Goal: Transaction & Acquisition: Book appointment/travel/reservation

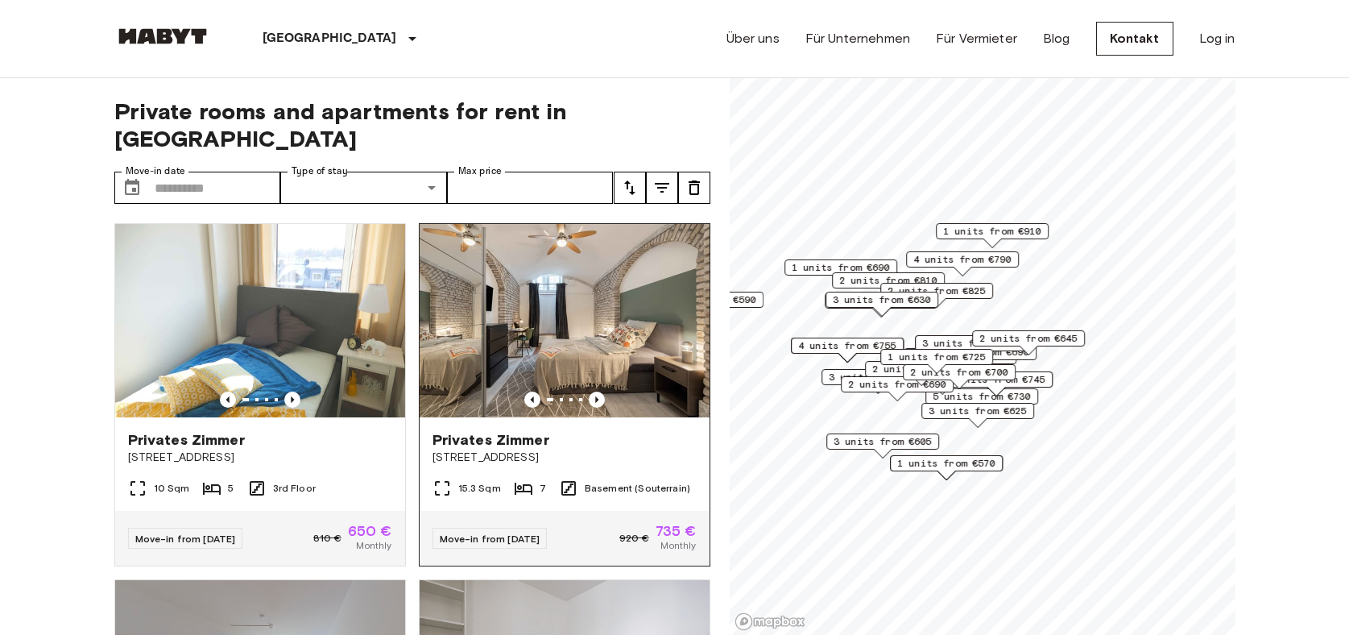
click at [490, 449] on span "Edelweißstraße 4" at bounding box center [564, 457] width 264 height 16
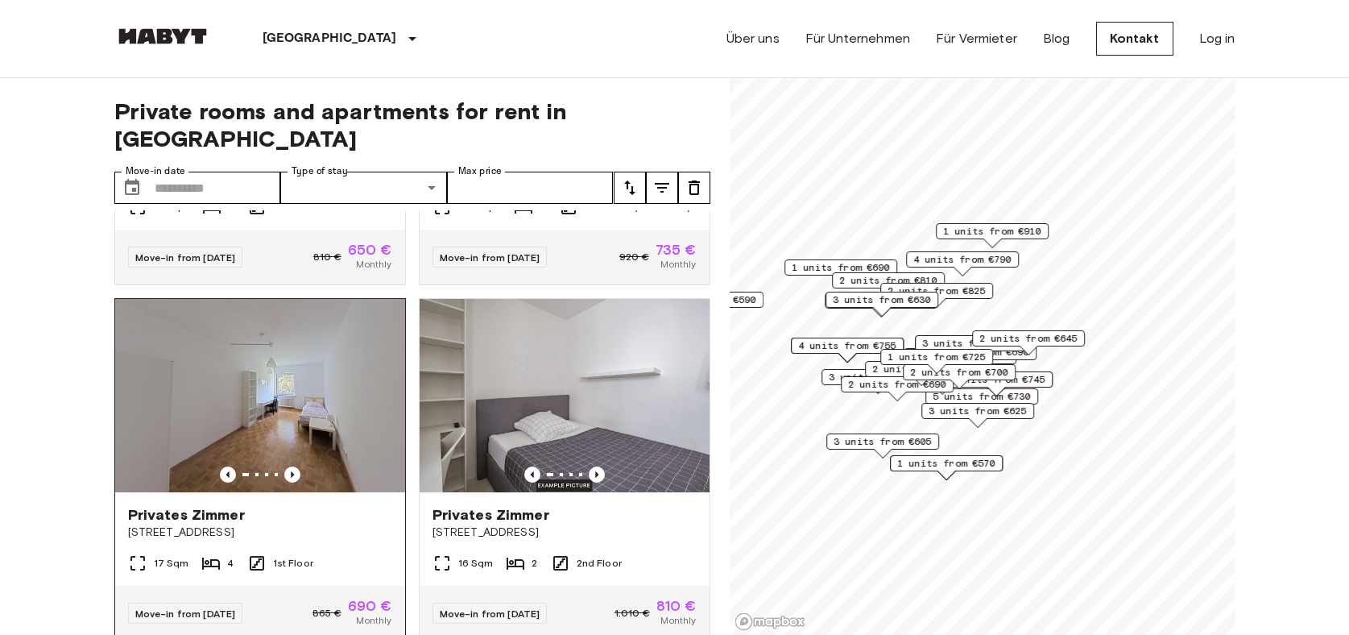
scroll to position [282, 0]
click at [195, 504] on span "Privates Zimmer" at bounding box center [186, 513] width 117 height 19
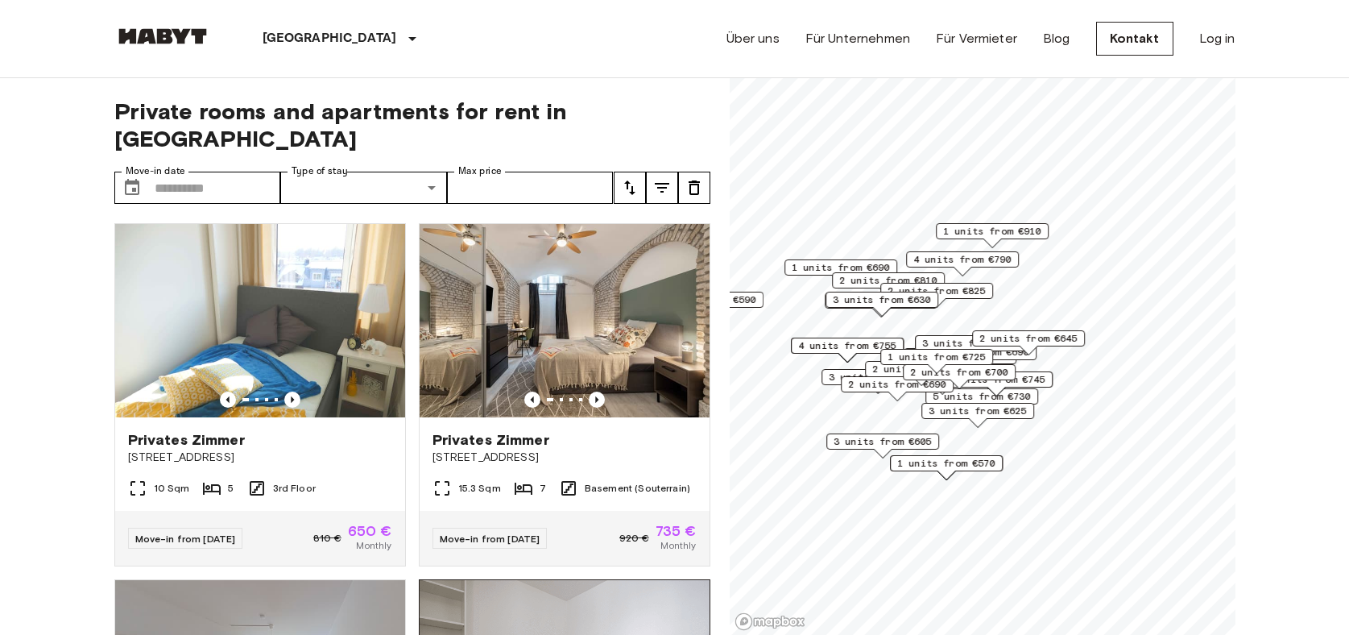
scroll to position [0, 0]
click at [352, 249] on img at bounding box center [260, 320] width 290 height 193
click at [178, 172] on input "Move-in date" at bounding box center [218, 188] width 126 height 32
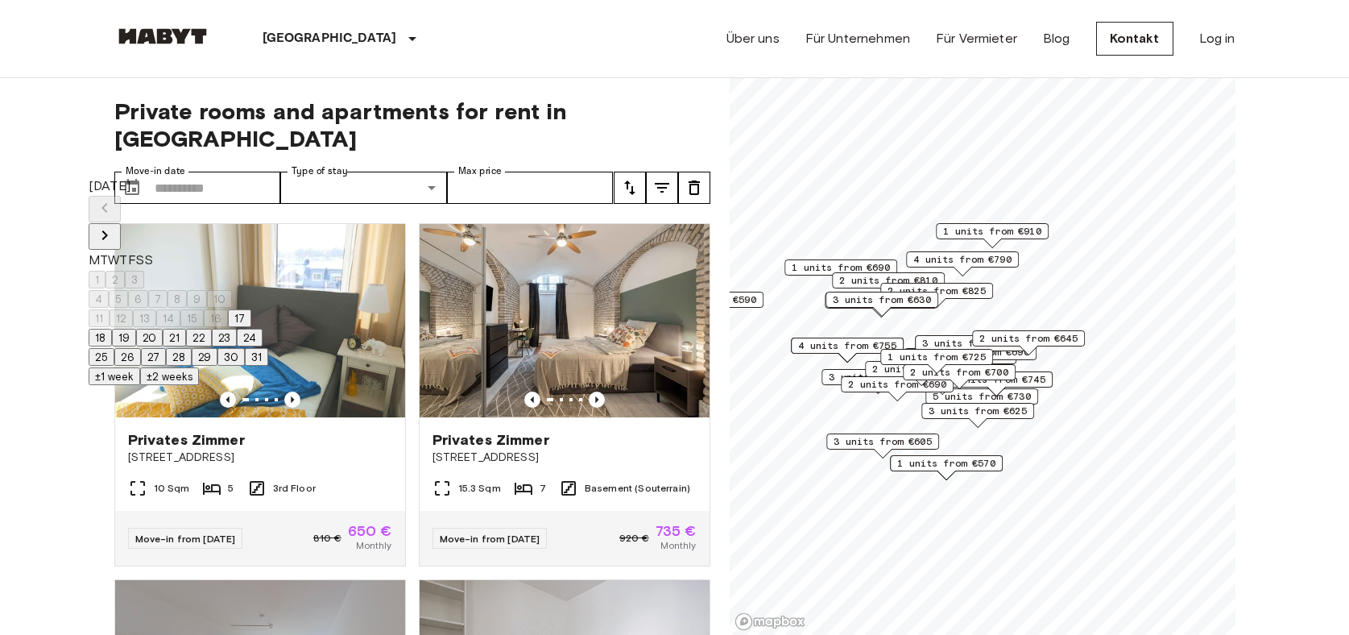
click at [268, 366] on button "31" at bounding box center [256, 357] width 23 height 18
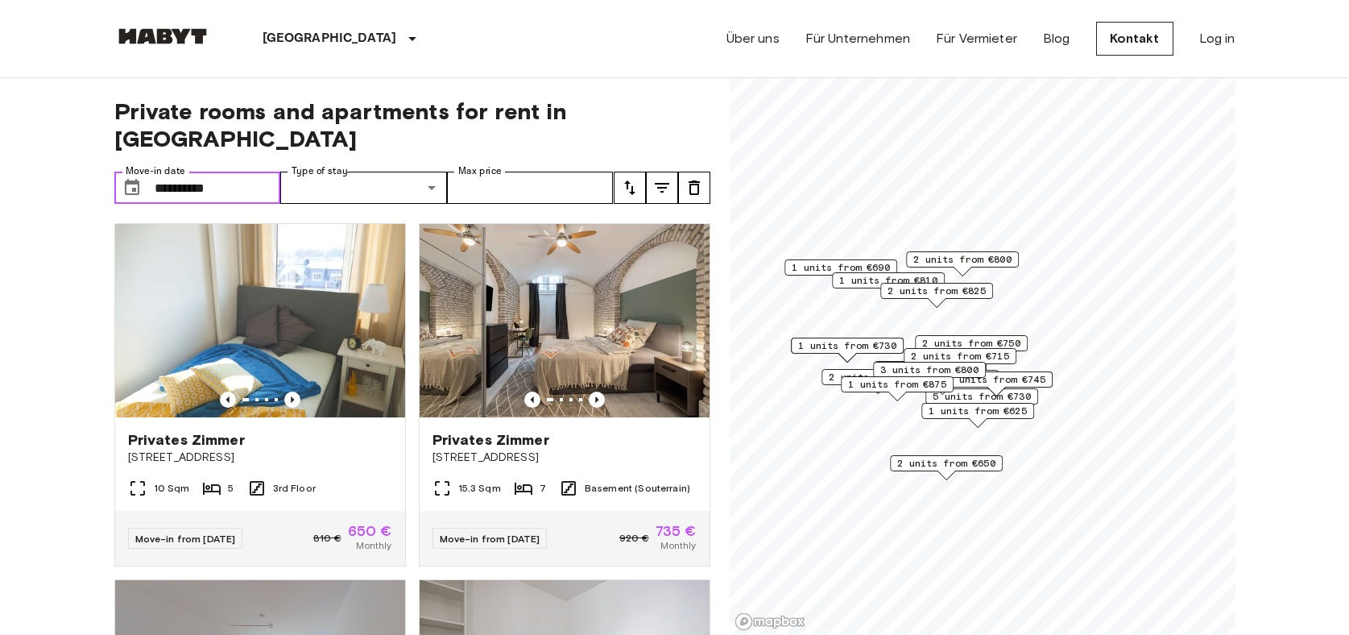
type input "**********"
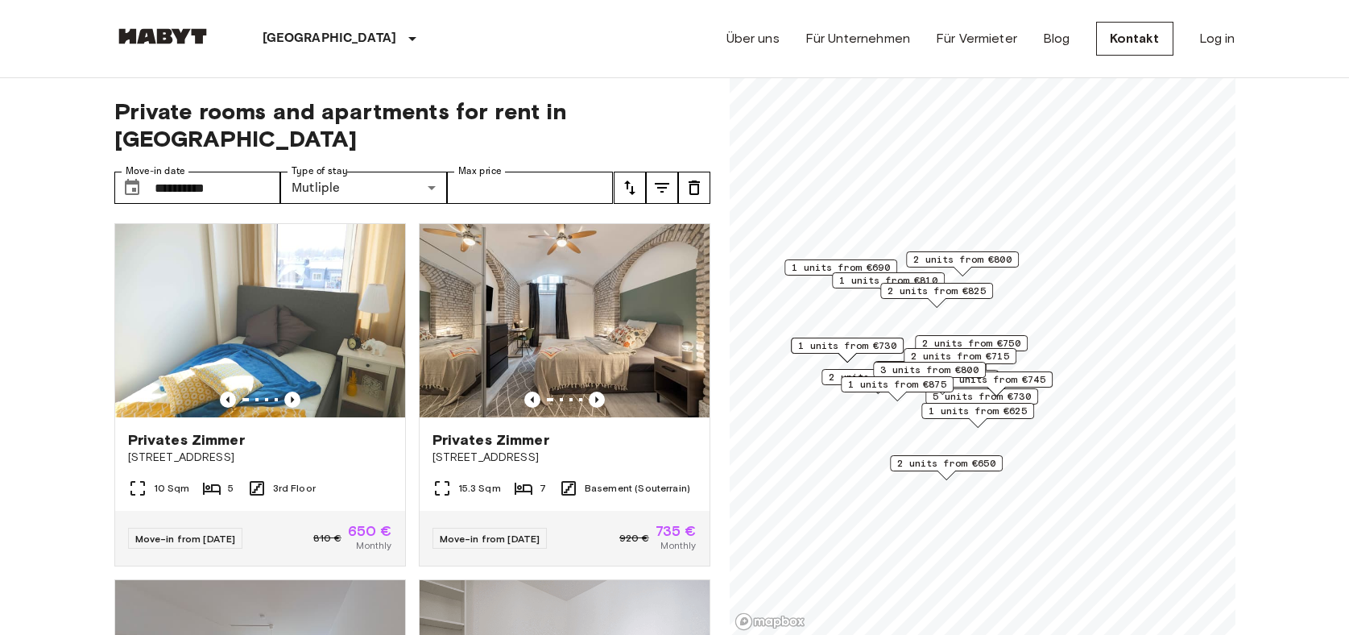
click at [639, 178] on icon "tune" at bounding box center [629, 187] width 19 height 19
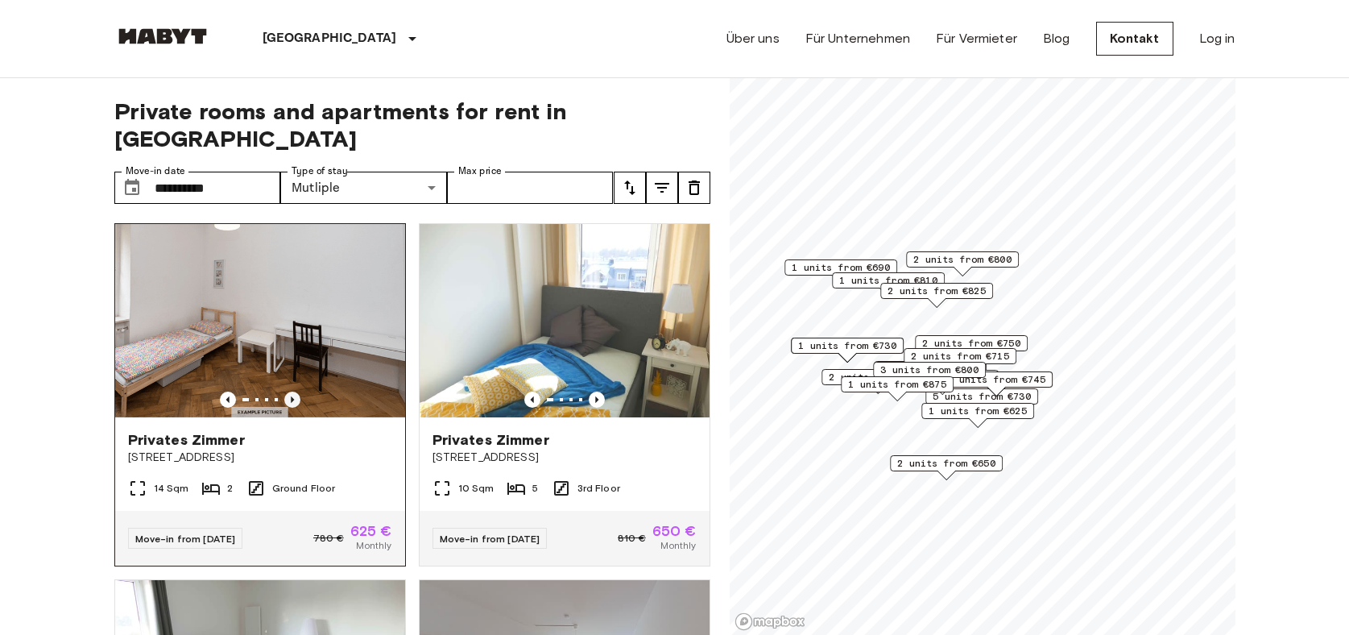
click at [288, 391] on icon "Previous image" at bounding box center [292, 399] width 16 height 16
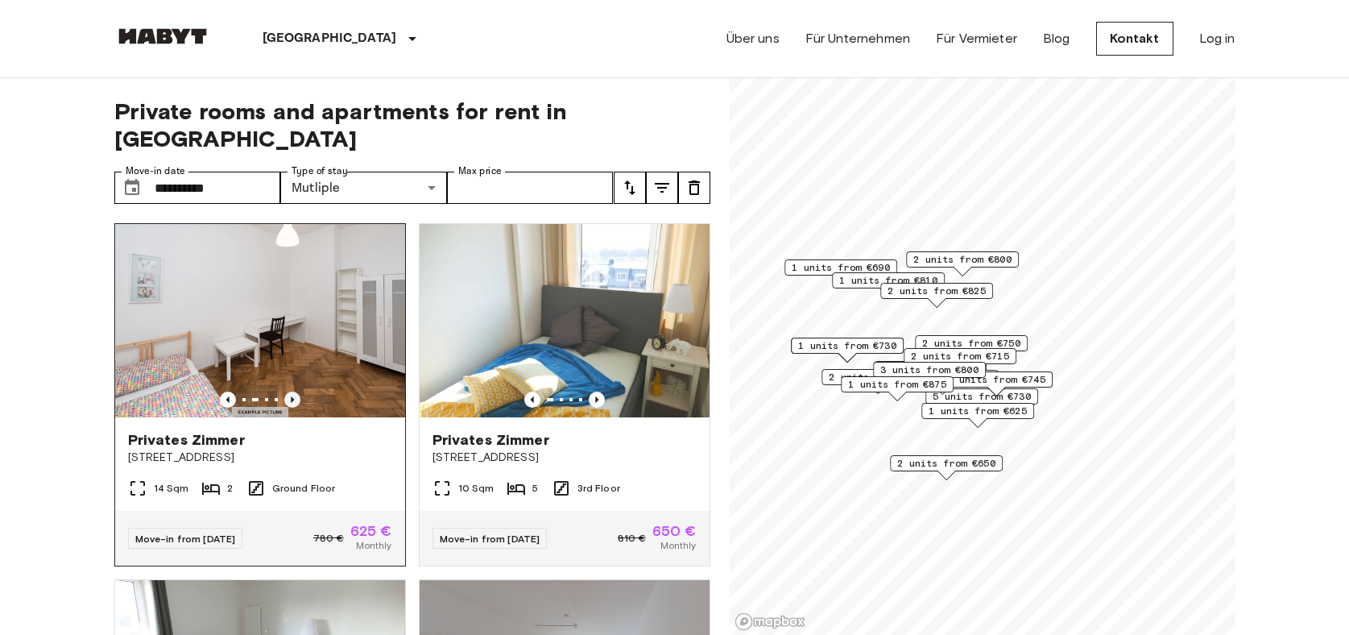
click at [288, 391] on icon "Previous image" at bounding box center [292, 399] width 16 height 16
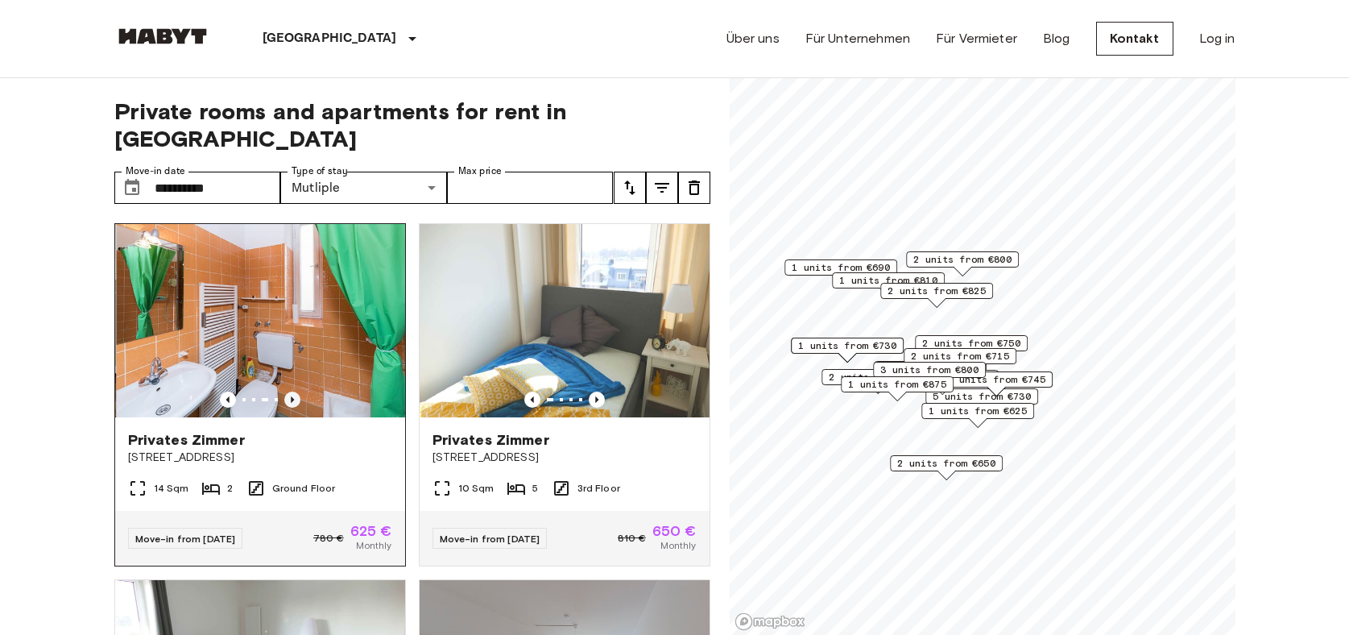
click at [288, 391] on icon "Previous image" at bounding box center [292, 399] width 16 height 16
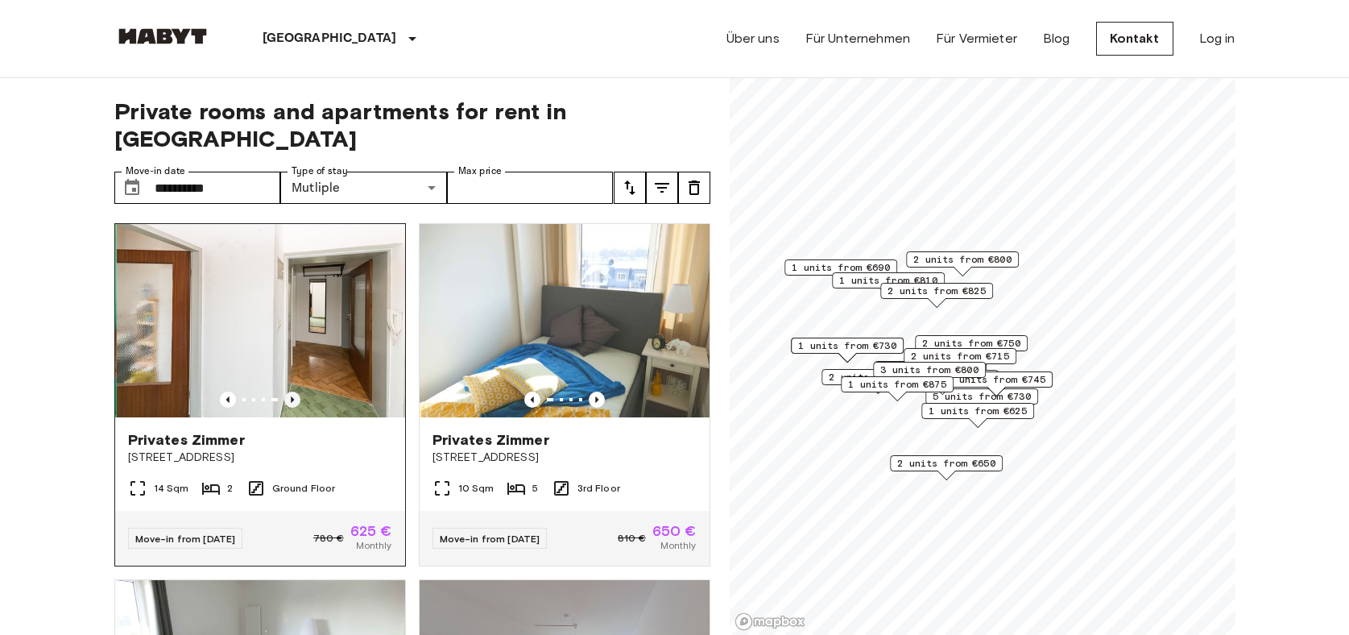
click at [288, 391] on icon "Previous image" at bounding box center [292, 399] width 16 height 16
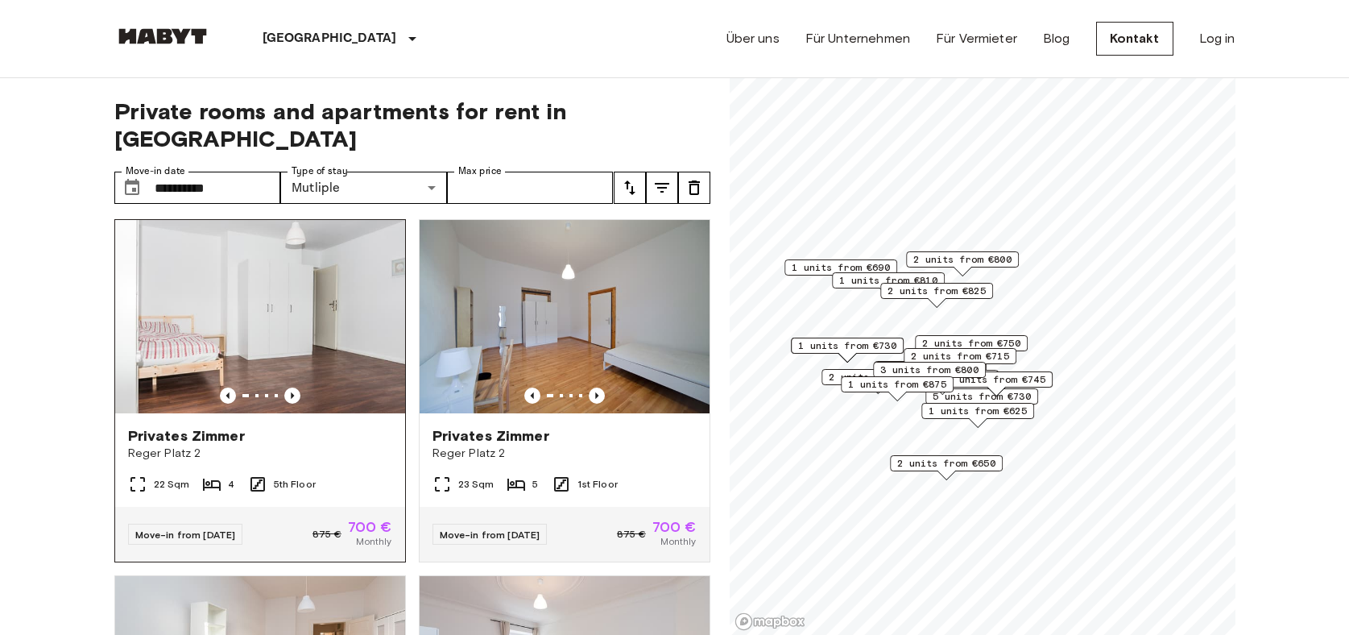
scroll to position [721, 0]
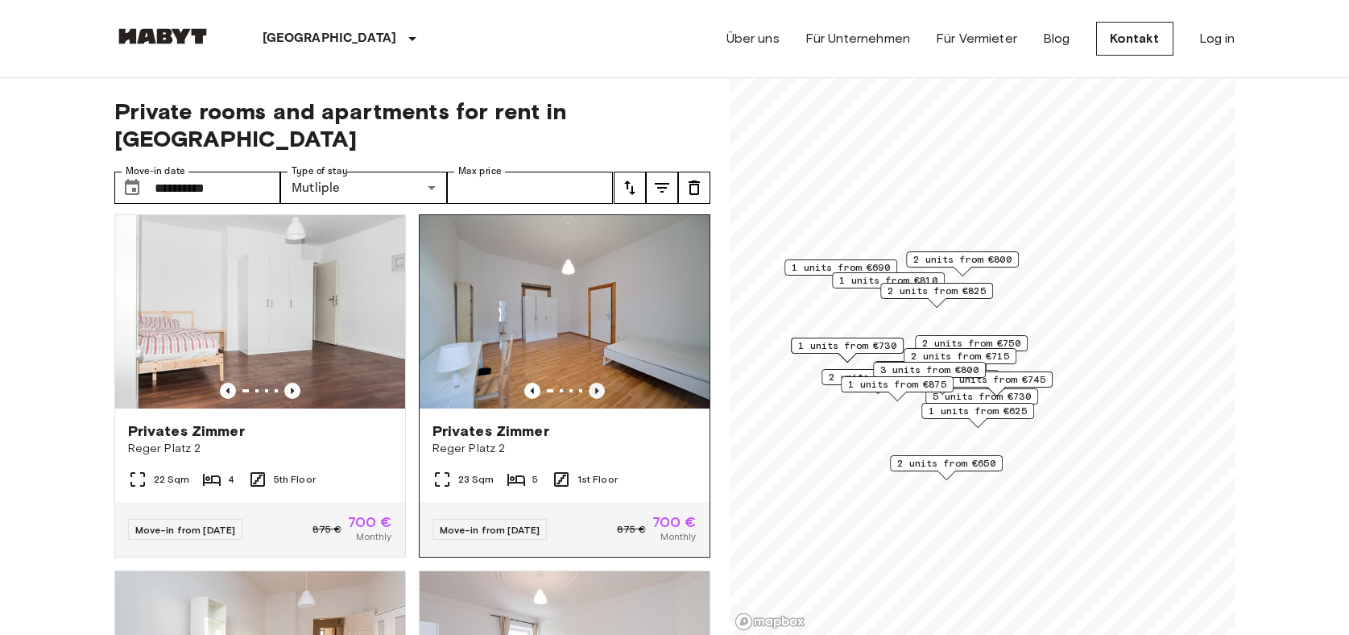
click at [594, 383] on icon "Previous image" at bounding box center [597, 391] width 16 height 16
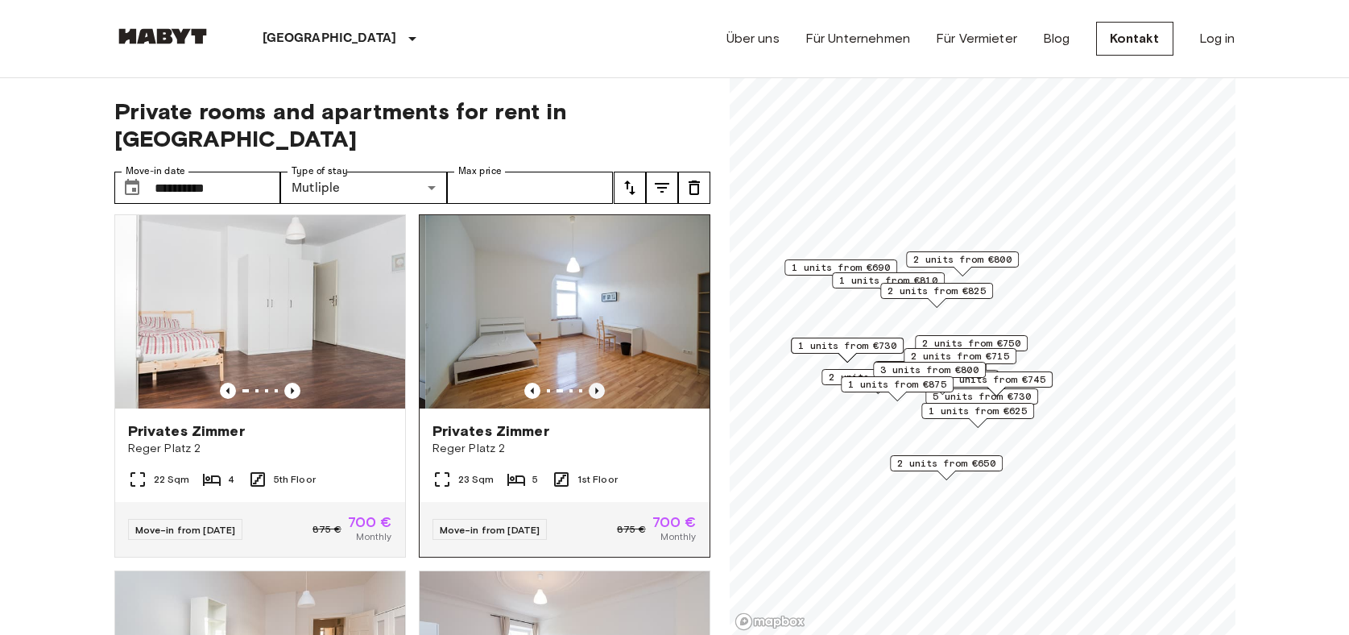
click at [594, 383] on icon "Previous image" at bounding box center [597, 391] width 16 height 16
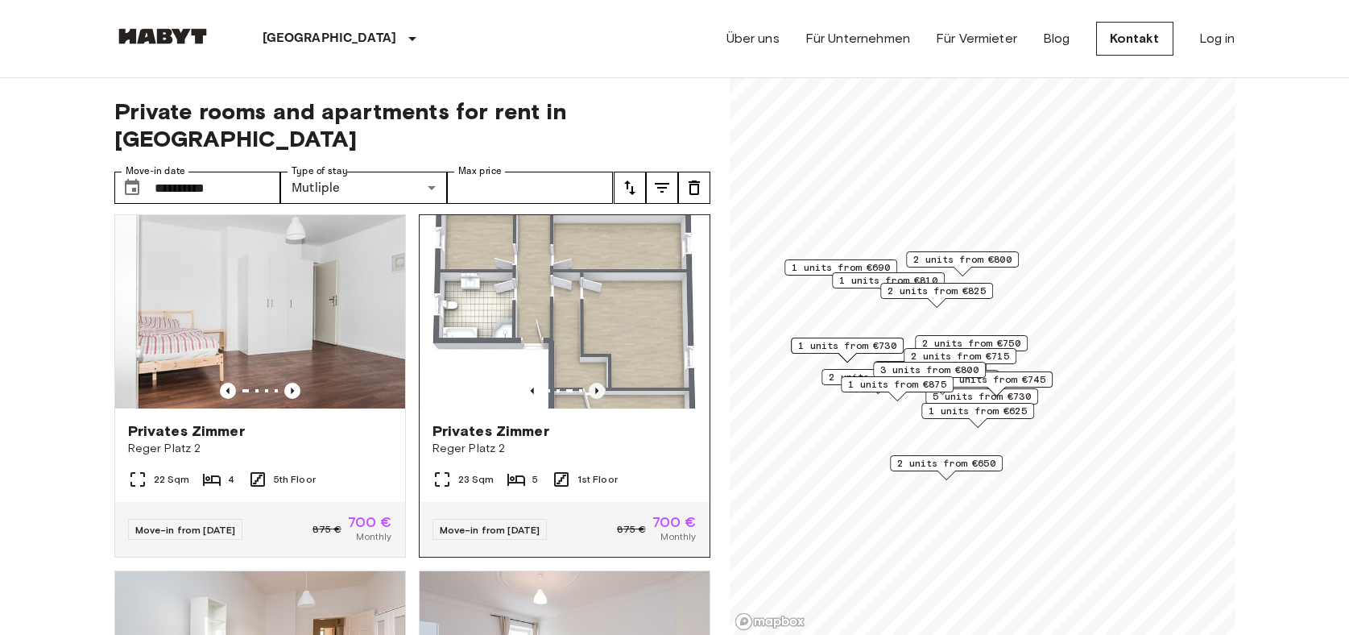
click at [594, 383] on icon "Previous image" at bounding box center [597, 391] width 16 height 16
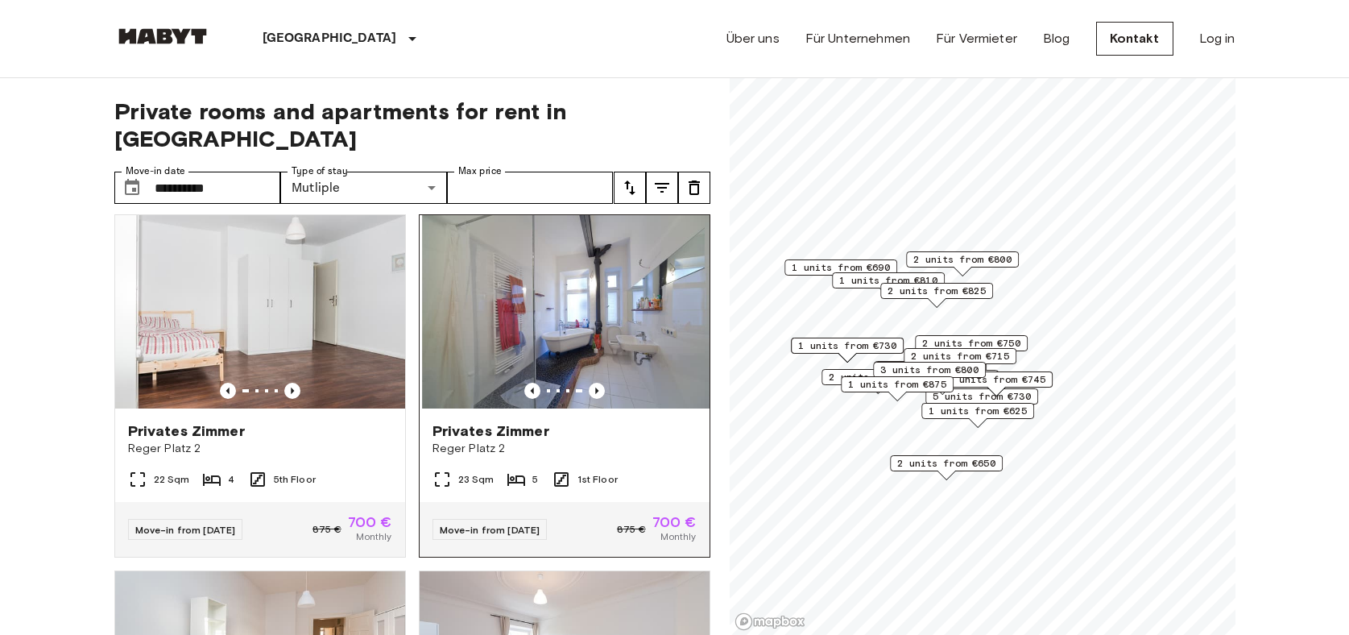
click at [555, 421] on div "Privates Zimmer" at bounding box center [564, 430] width 264 height 19
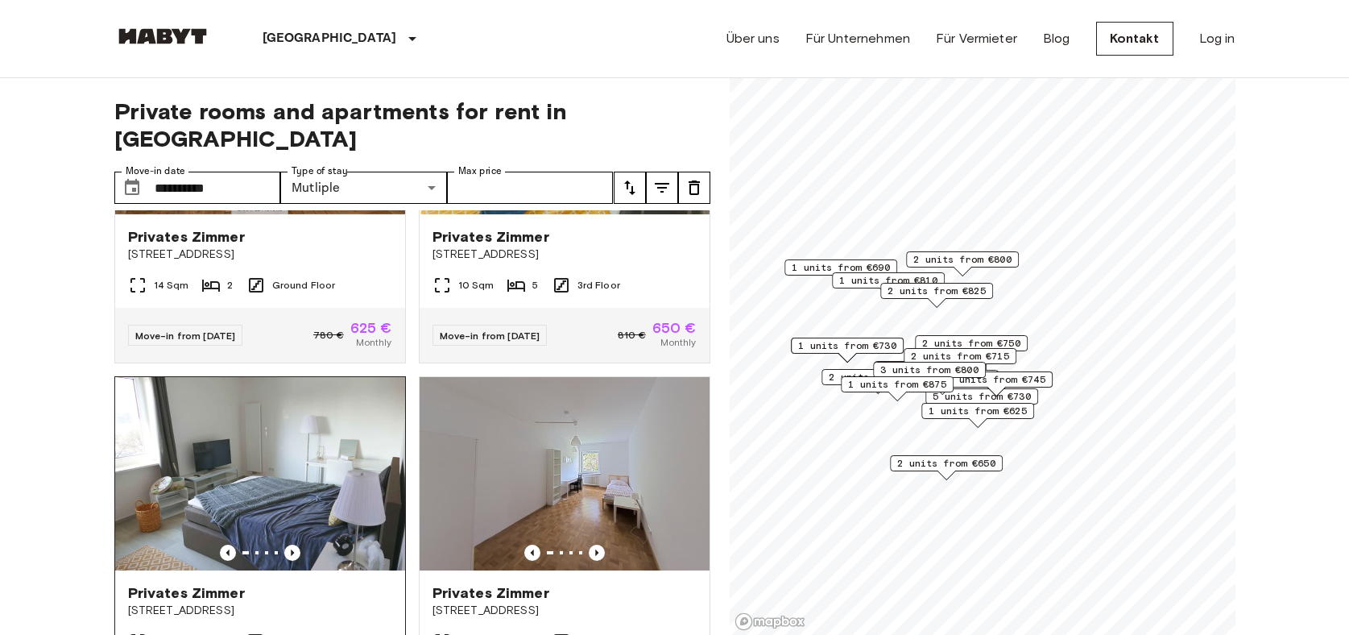
scroll to position [255, 0]
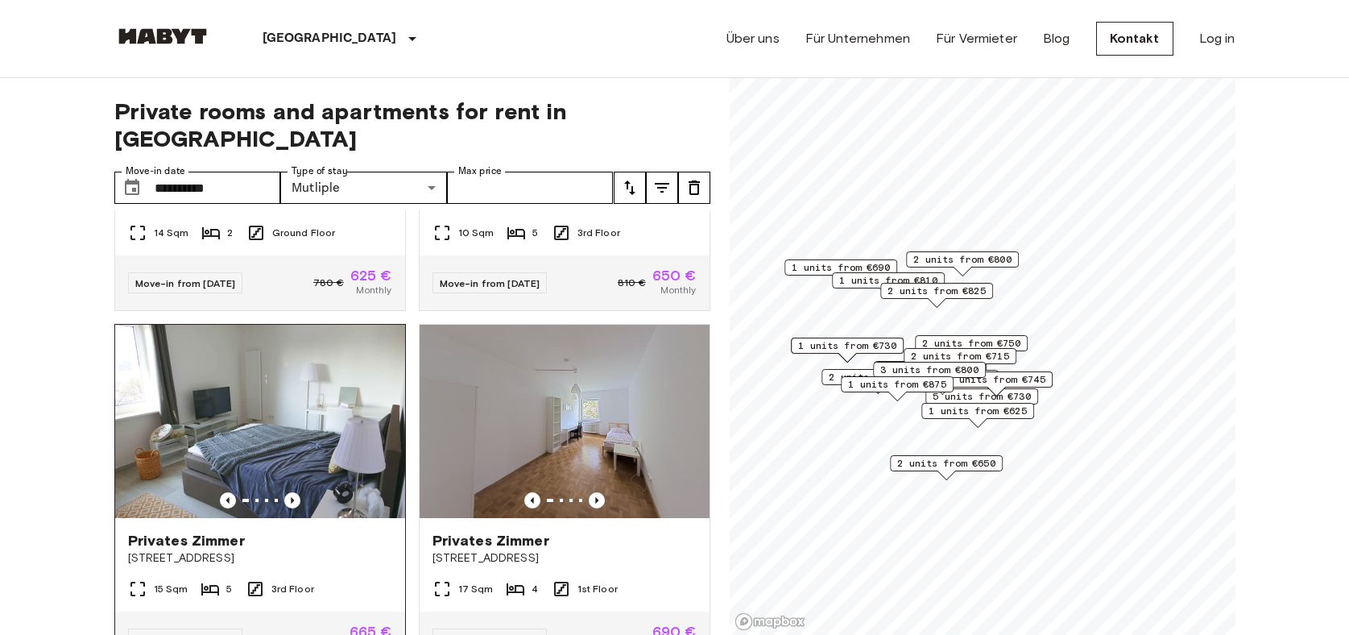
click at [184, 404] on img at bounding box center [260, 421] width 290 height 193
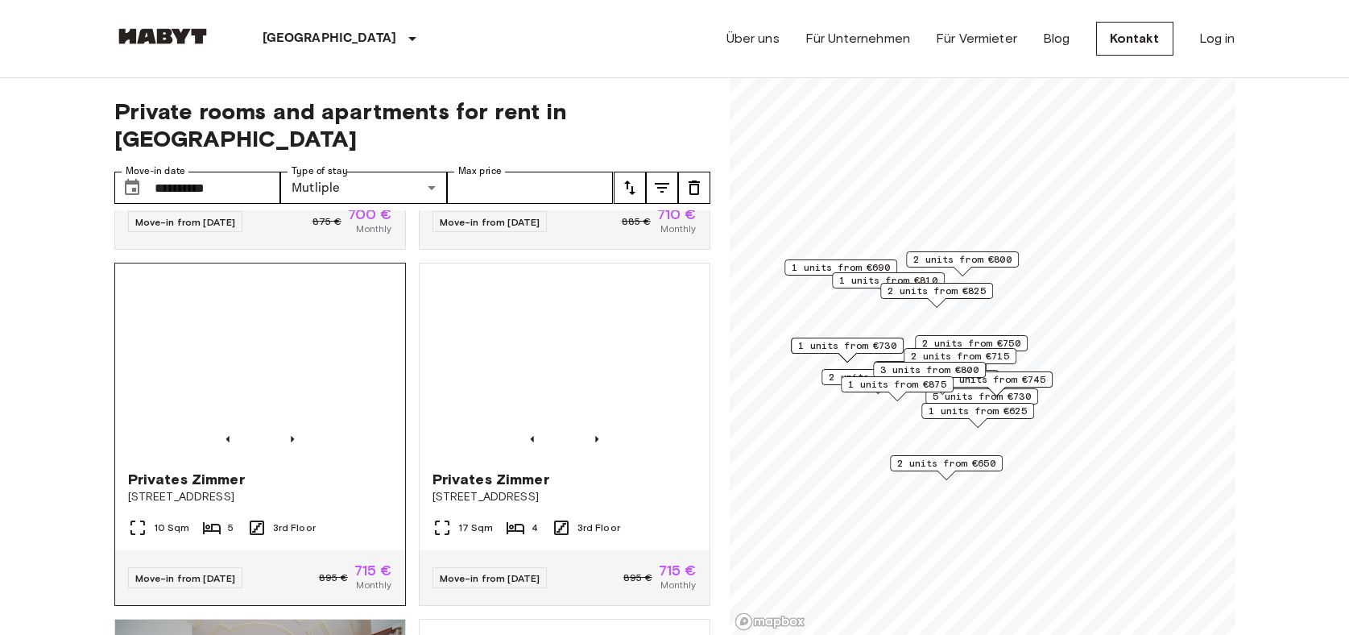
scroll to position [1386, 0]
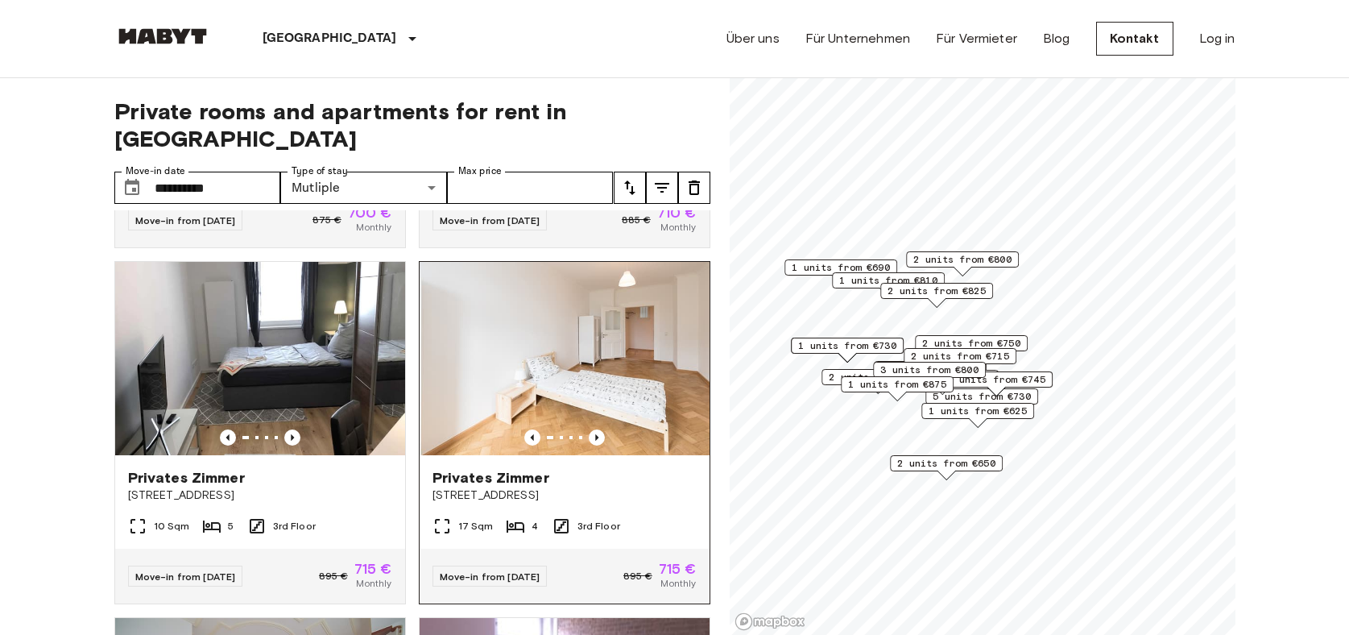
click at [585, 468] on div "Privates Zimmer" at bounding box center [564, 477] width 264 height 19
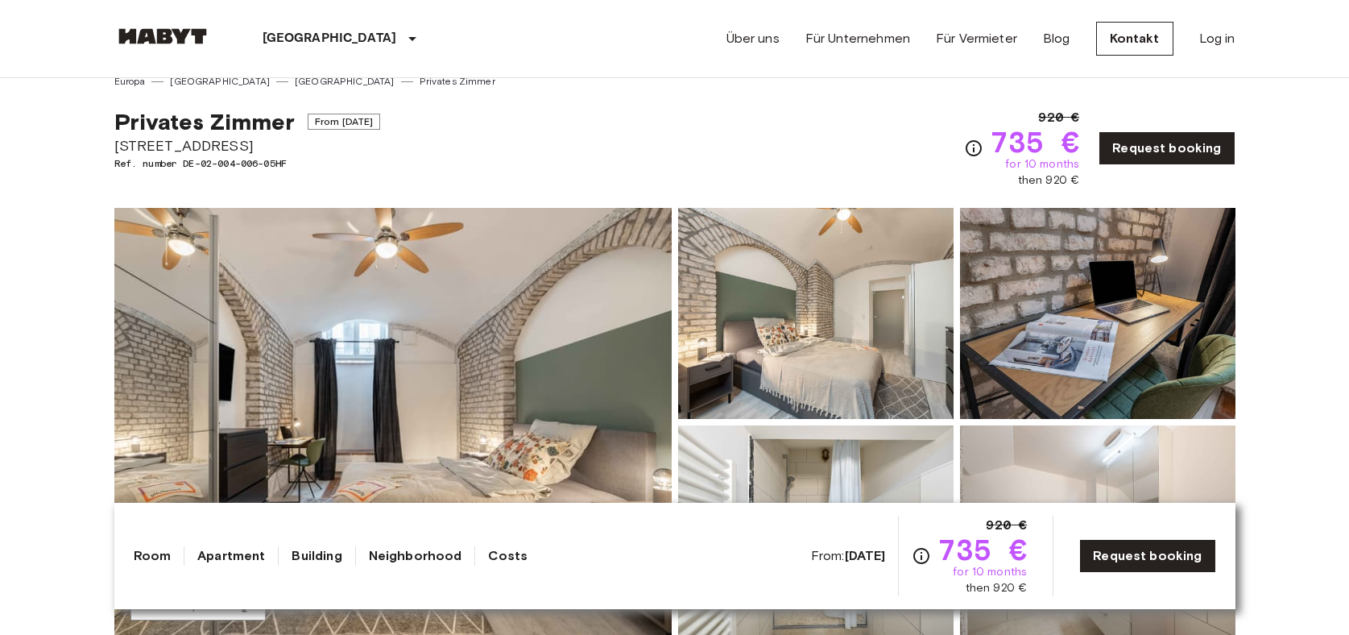
scroll to position [19, 0]
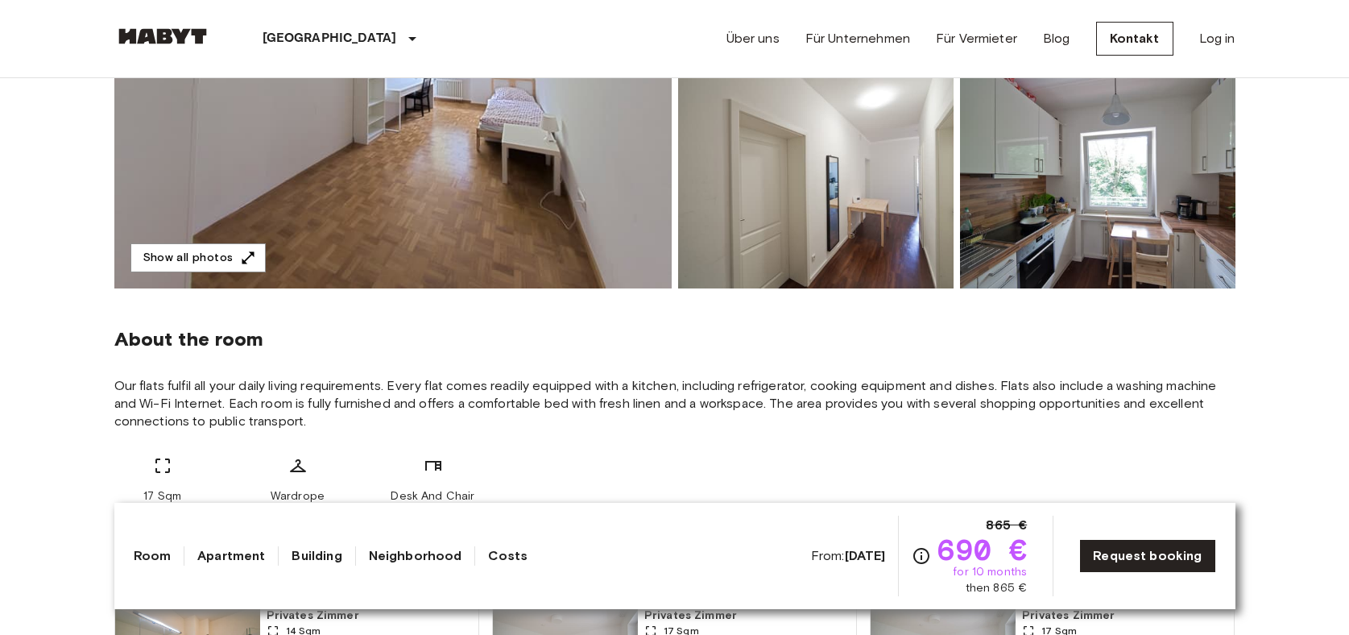
scroll to position [381, 0]
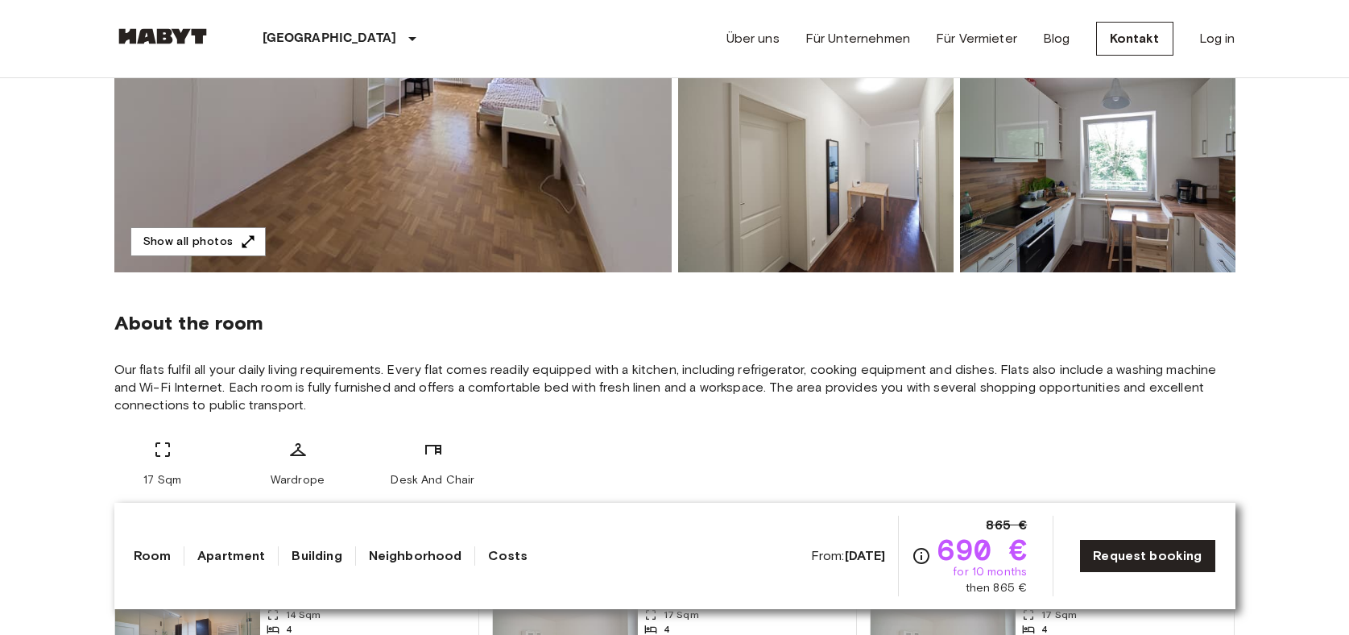
click at [505, 557] on link "Costs" at bounding box center [507, 555] width 39 height 19
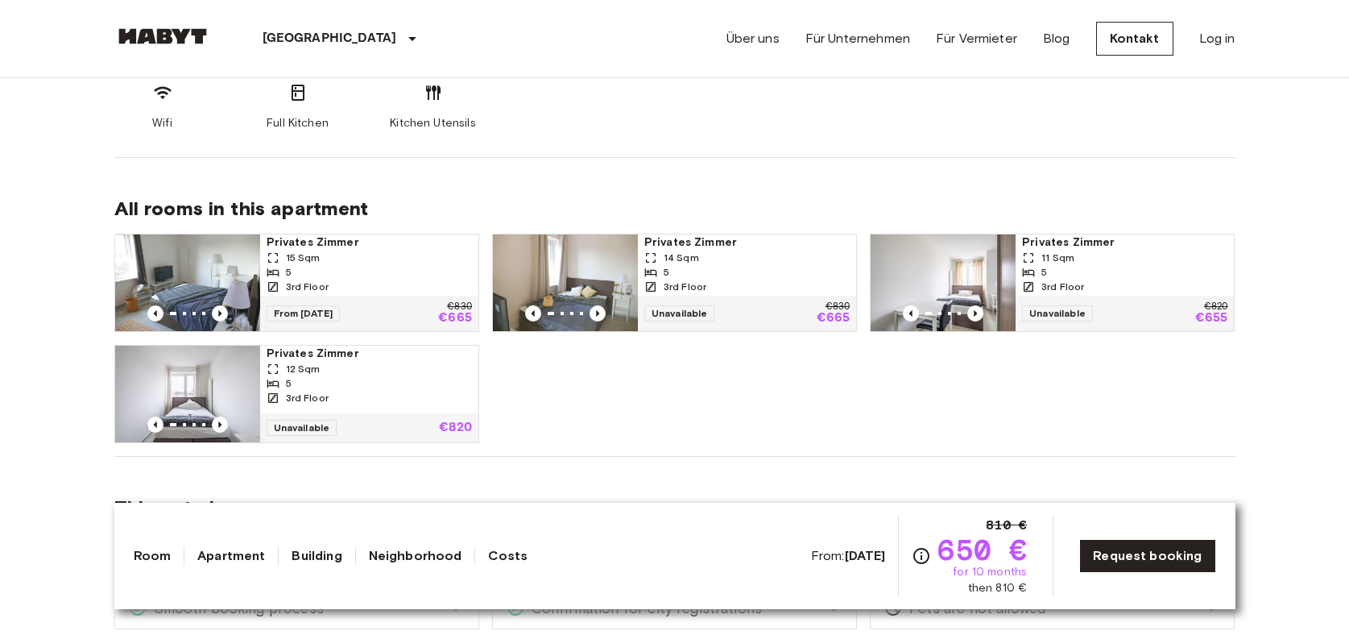
scroll to position [724, 0]
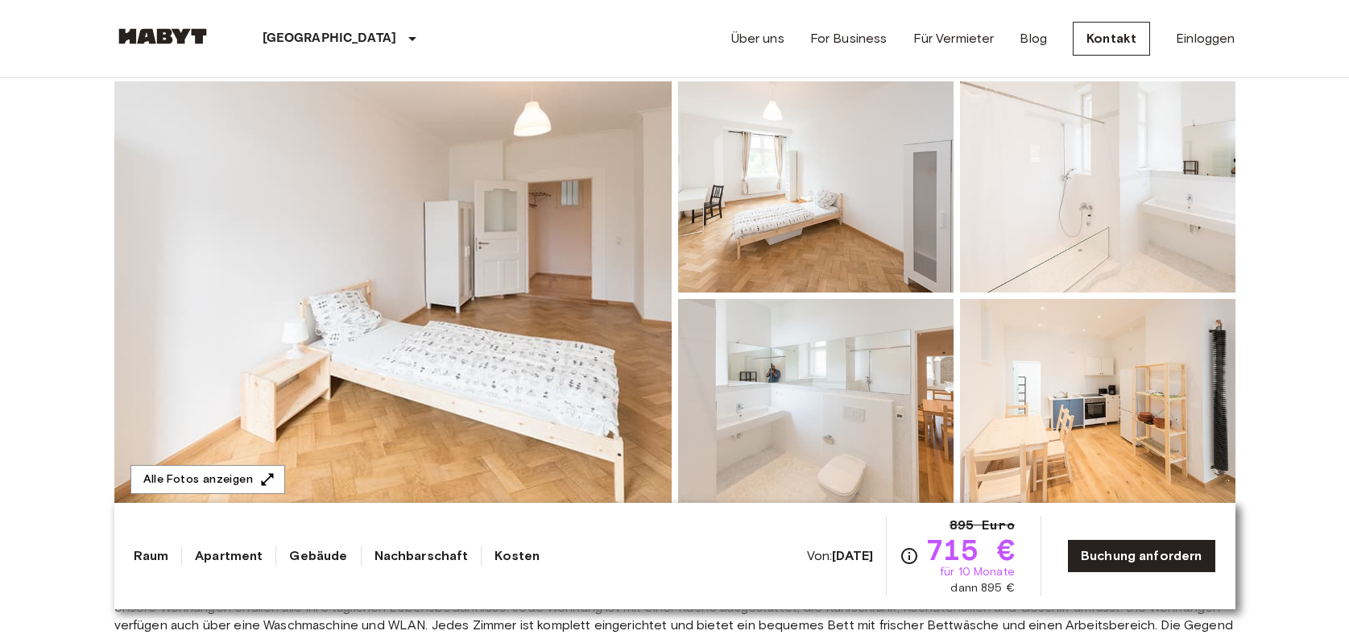
scroll to position [146, 0]
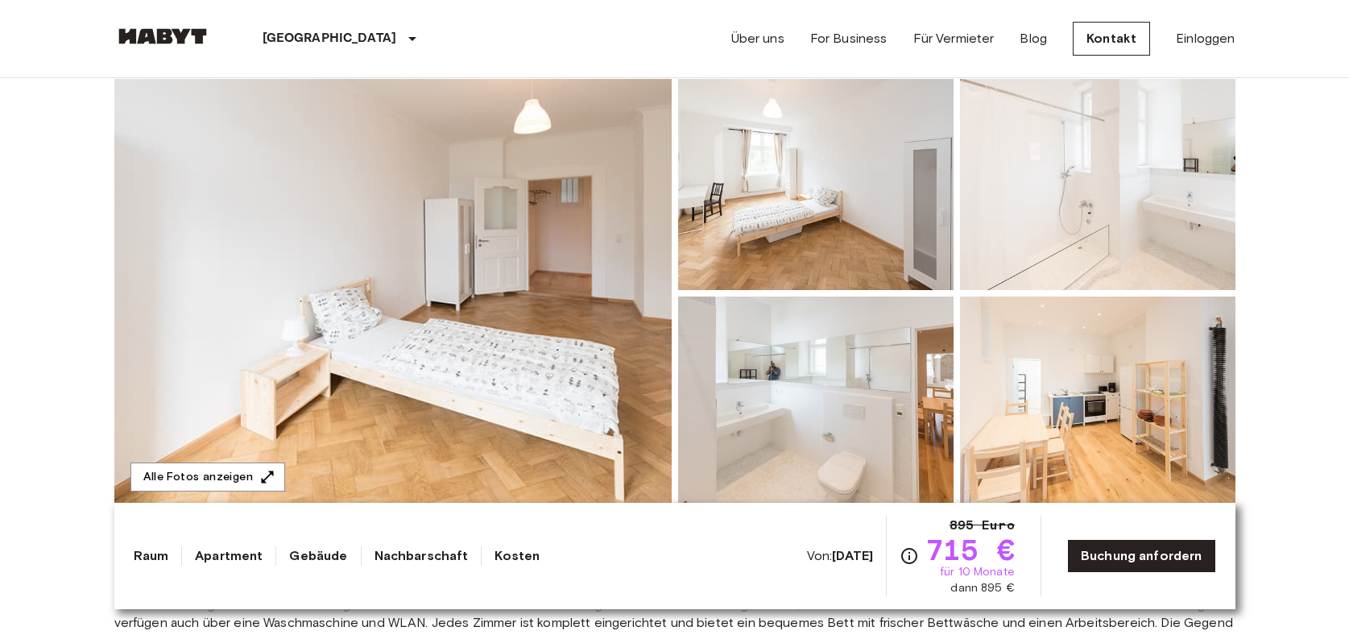
click at [193, 558] on div "Raum Apartment Gebäude Nachbarschaft Kosten" at bounding box center [337, 555] width 407 height 19
click at [217, 554] on link "Apartment" at bounding box center [229, 555] width 68 height 19
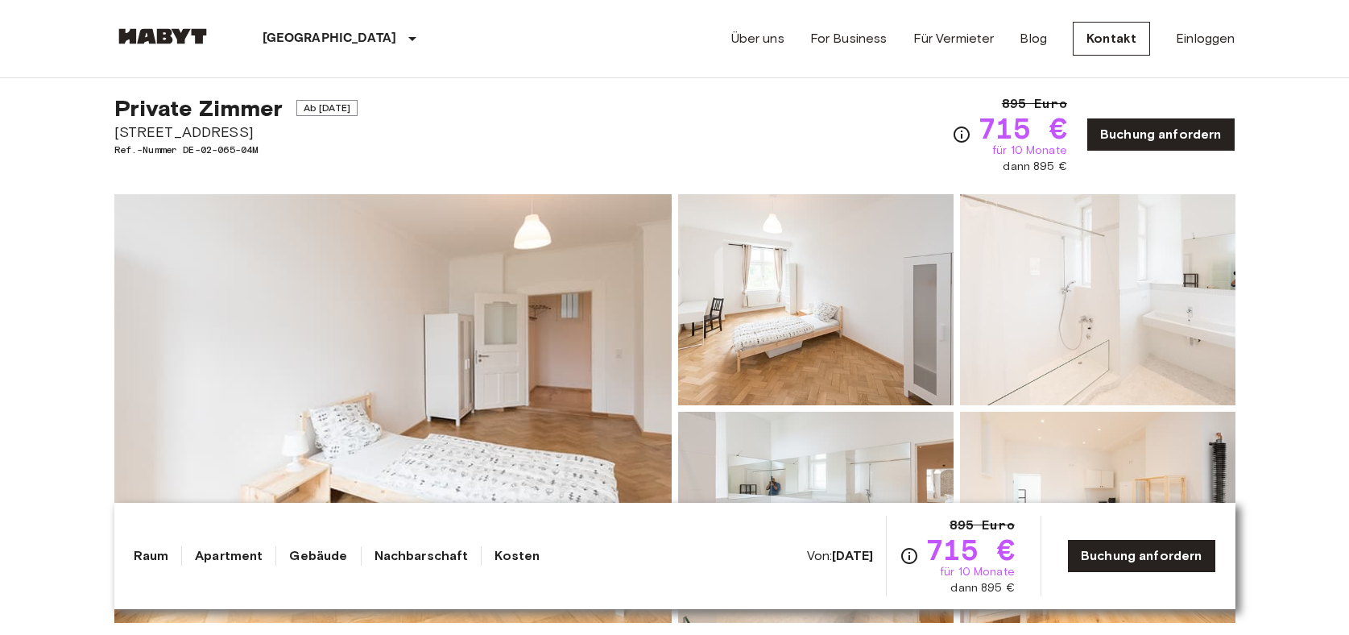
scroll to position [0, 0]
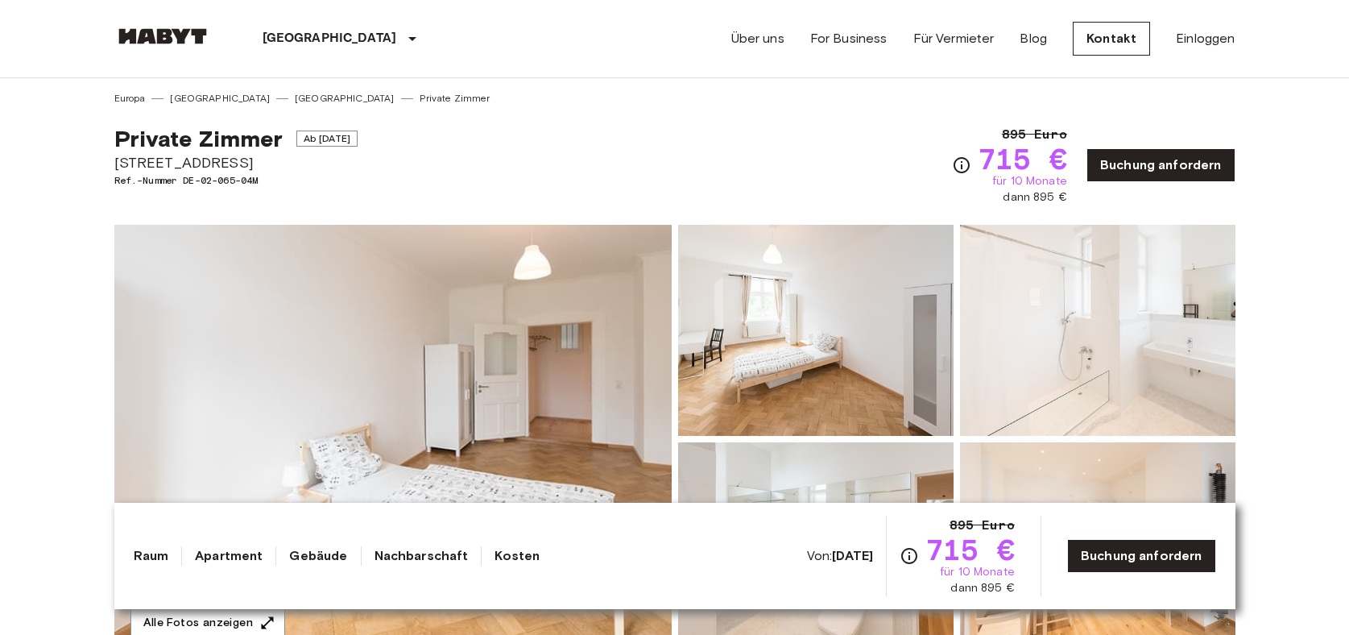
click at [141, 557] on link "Raum" at bounding box center [151, 555] width 35 height 19
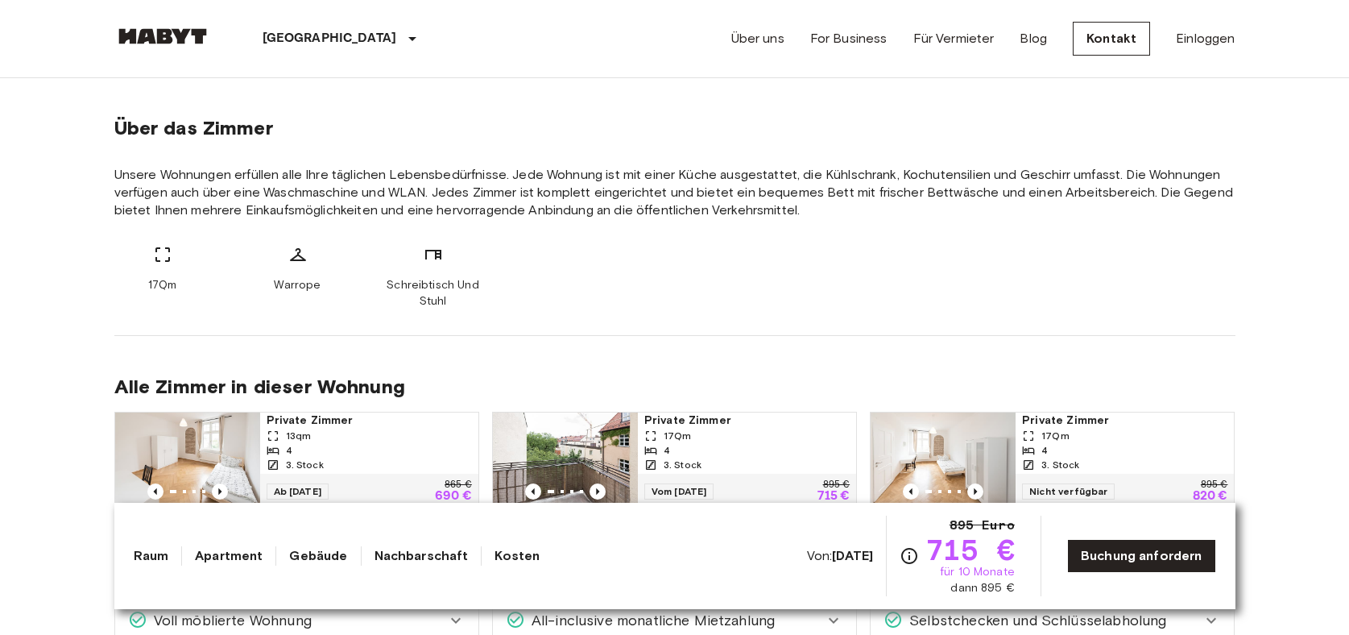
click at [446, 551] on link "Nachbarschaft" at bounding box center [421, 555] width 94 height 19
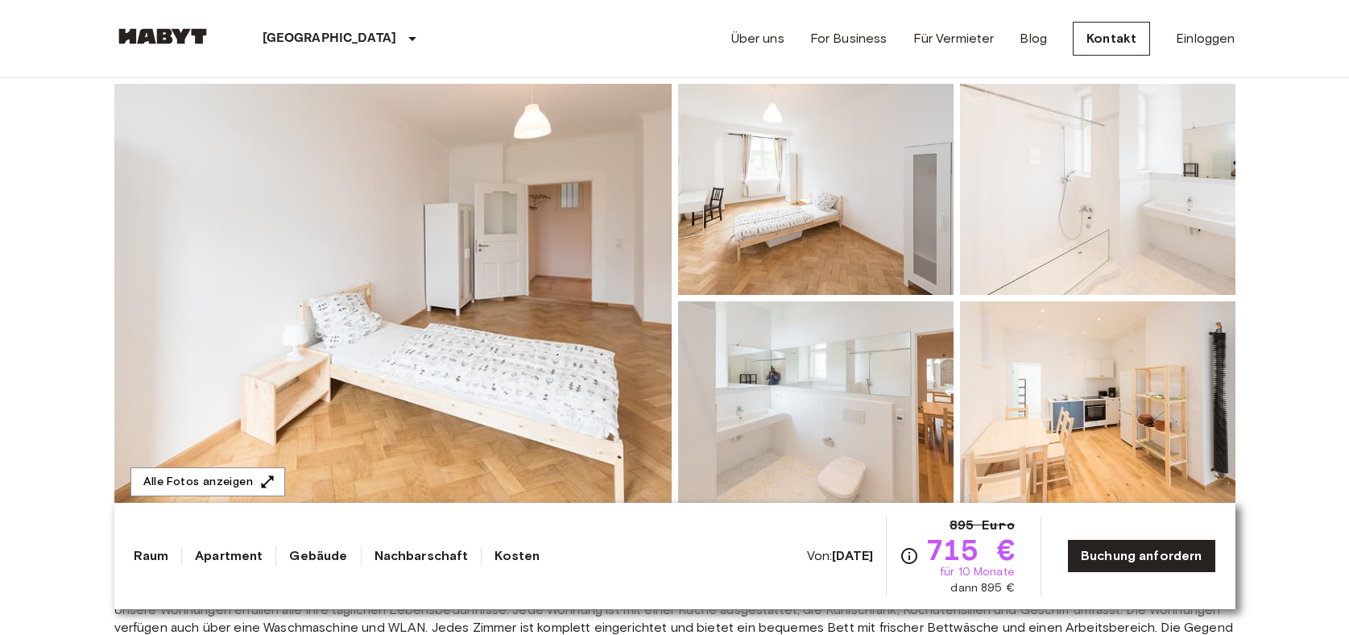
scroll to position [0, 0]
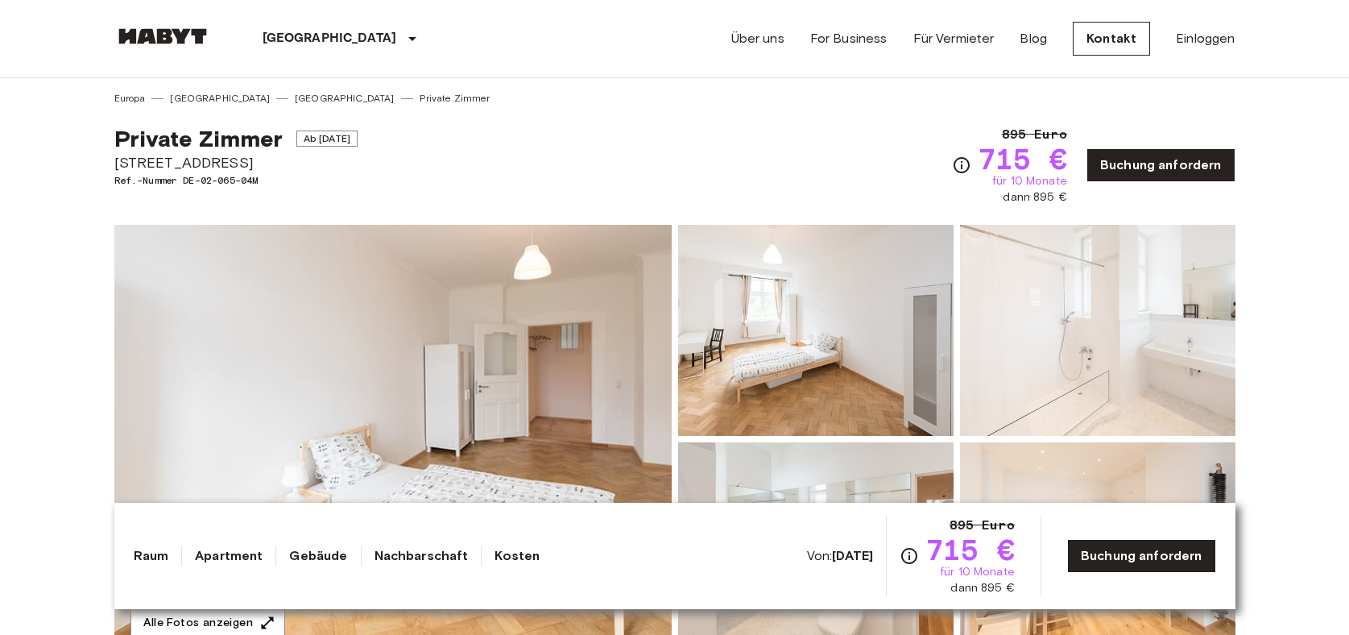
click at [509, 556] on link "Kosten" at bounding box center [516, 555] width 45 height 19
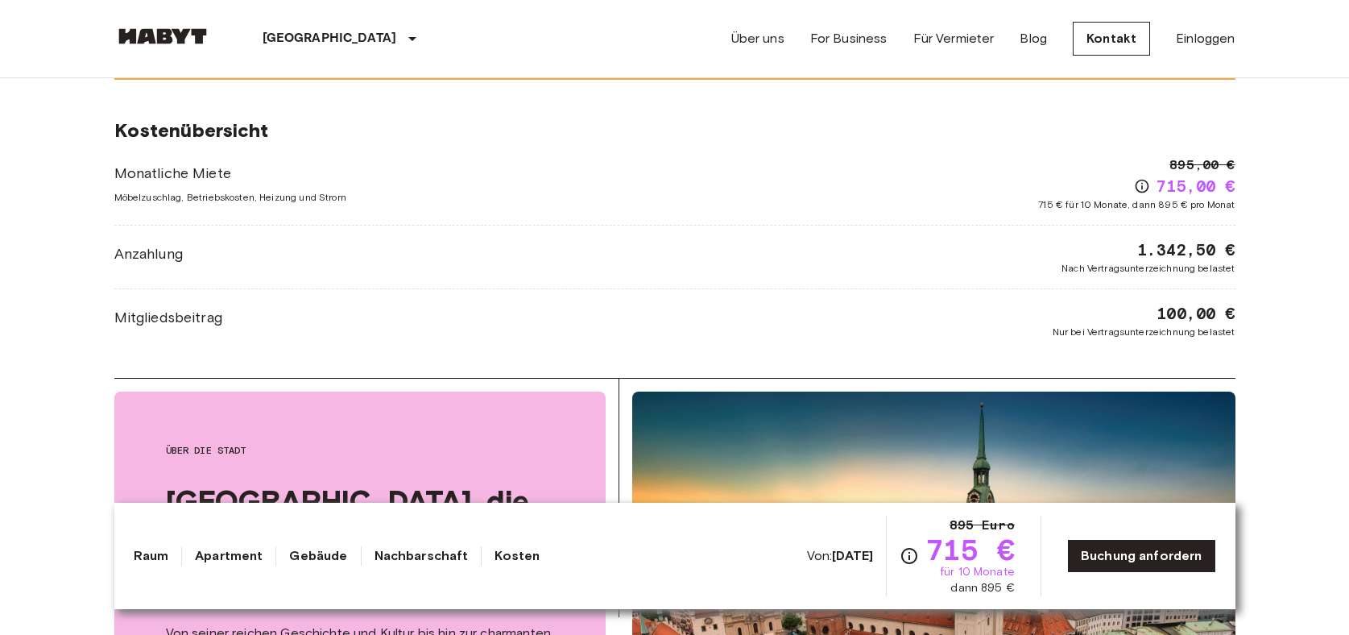
scroll to position [1356, 0]
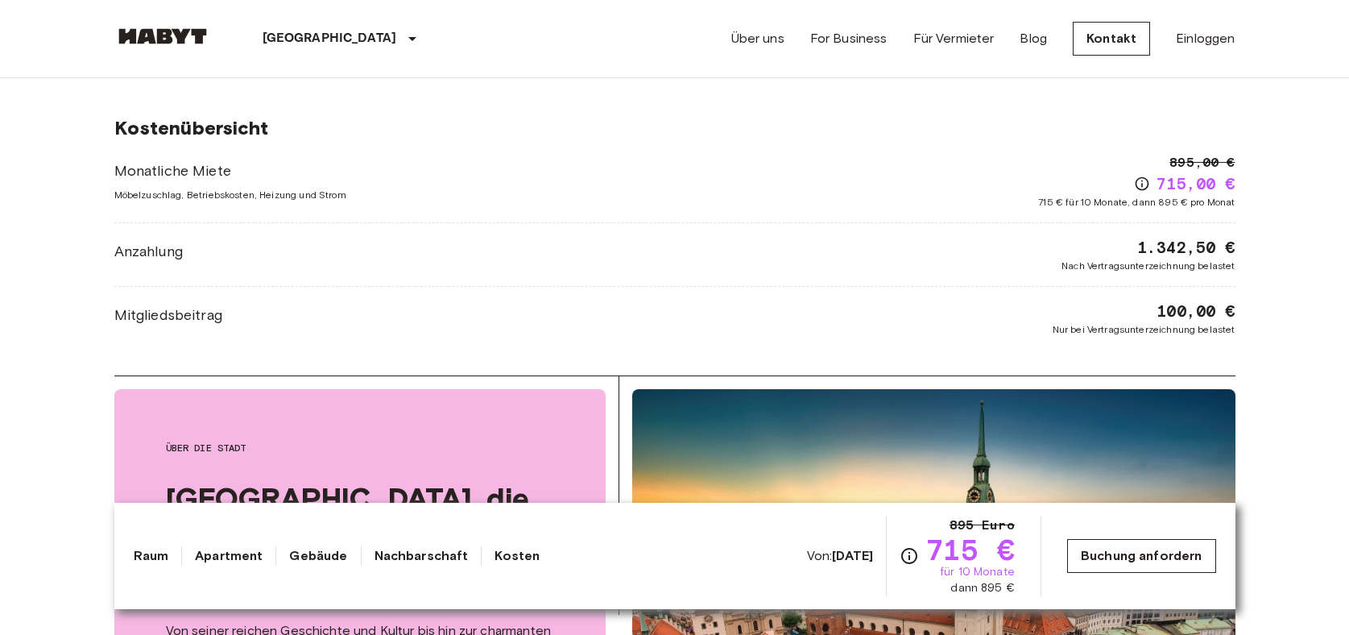
click at [1165, 561] on link "Buchung anfordern" at bounding box center [1141, 556] width 149 height 34
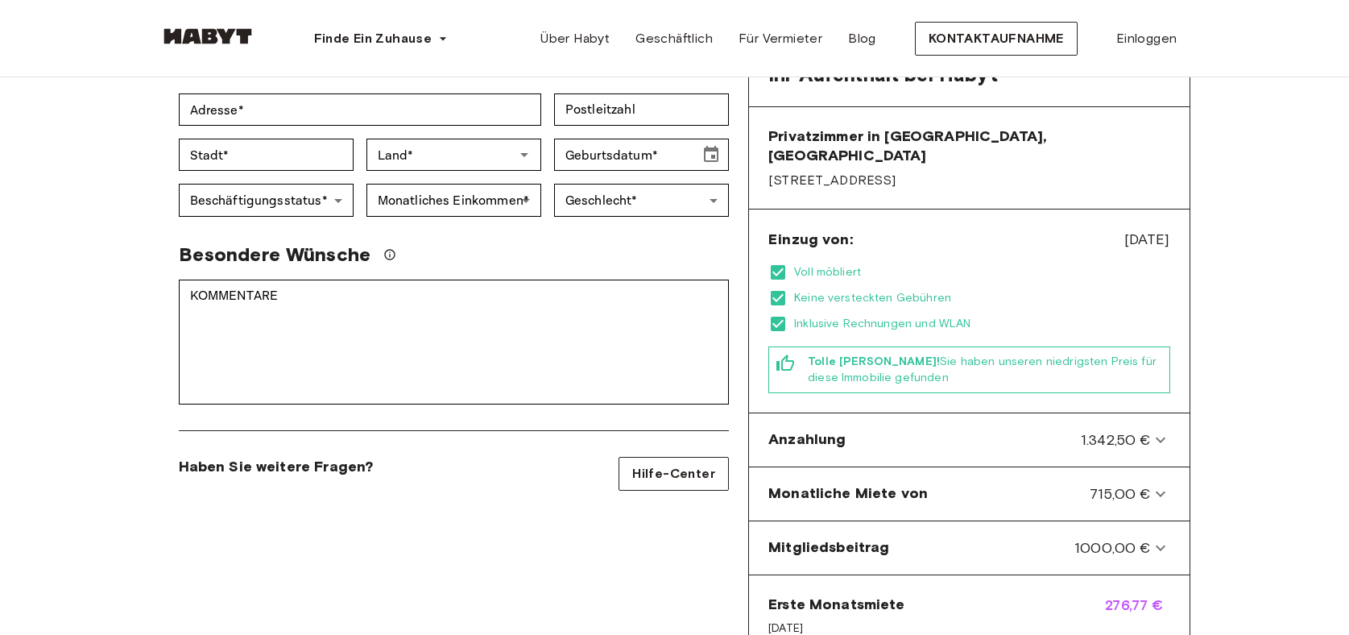
scroll to position [317, 0]
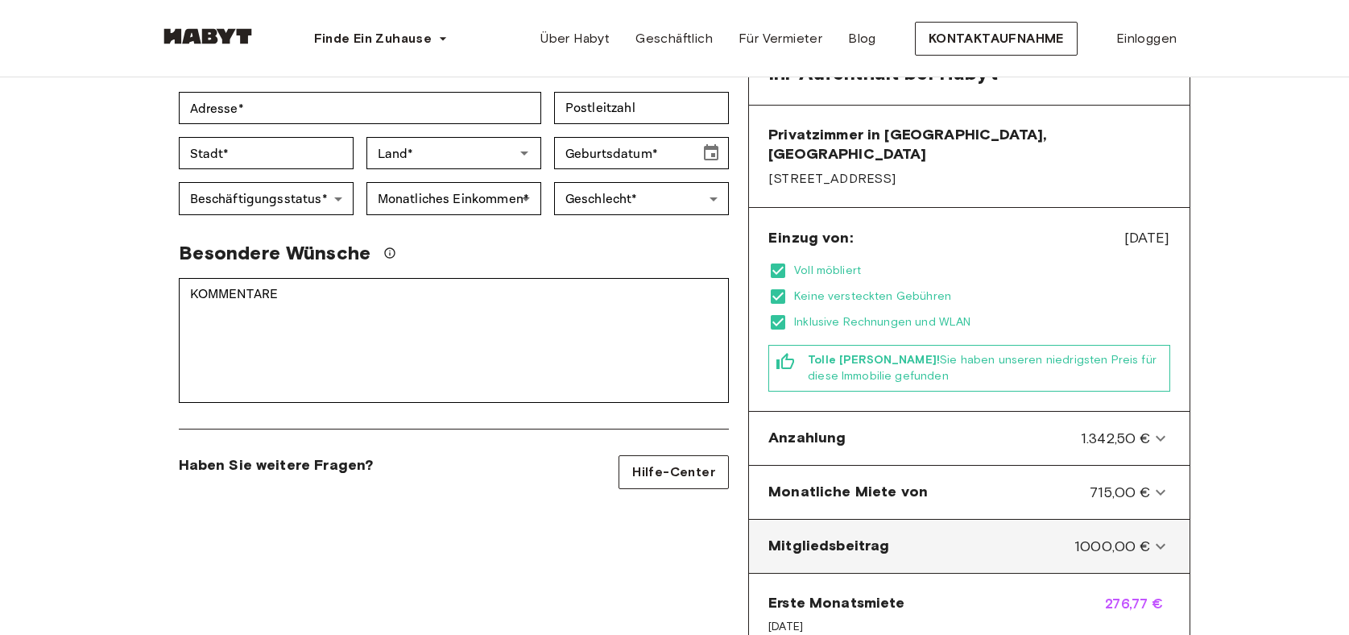
click at [1155, 536] on icon at bounding box center [1160, 545] width 19 height 19
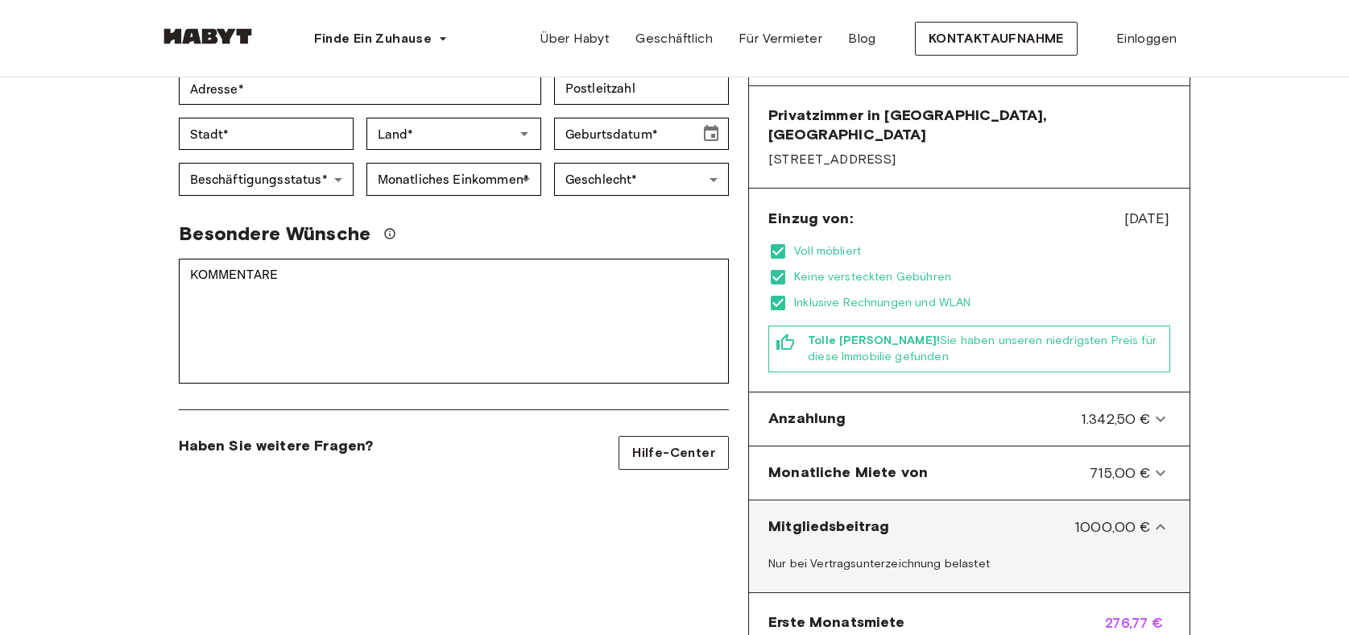
scroll to position [336, 0]
